Goal: Task Accomplishment & Management: Use online tool/utility

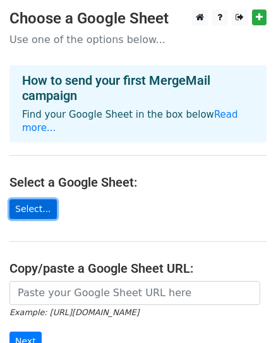
click at [32, 199] on link "Select..." at bounding box center [32, 209] width 47 height 20
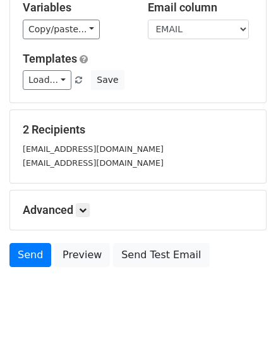
scroll to position [162, 0]
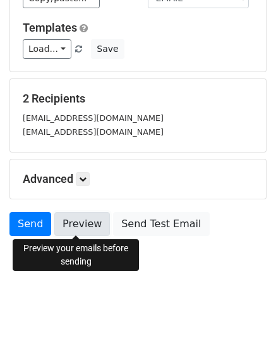
click at [83, 221] on link "Preview" at bounding box center [82, 224] width 56 height 24
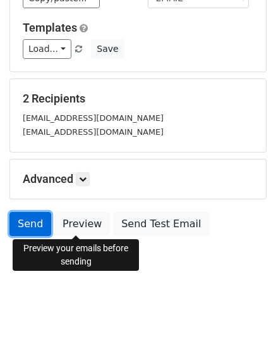
click at [35, 224] on link "Send" at bounding box center [30, 224] width 42 height 24
